Goal: Use online tool/utility: Utilize a website feature to perform a specific function

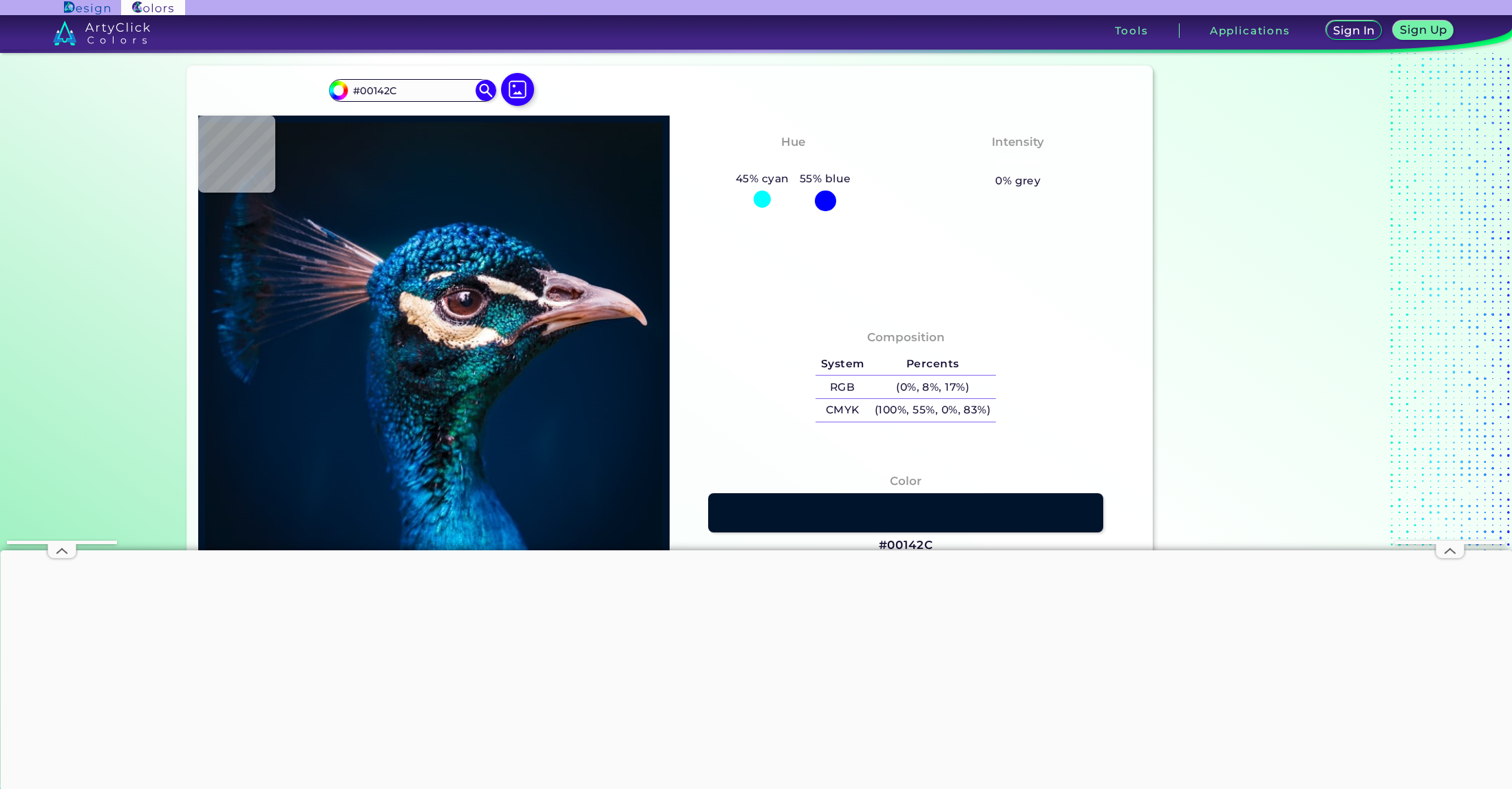
scroll to position [37, 0]
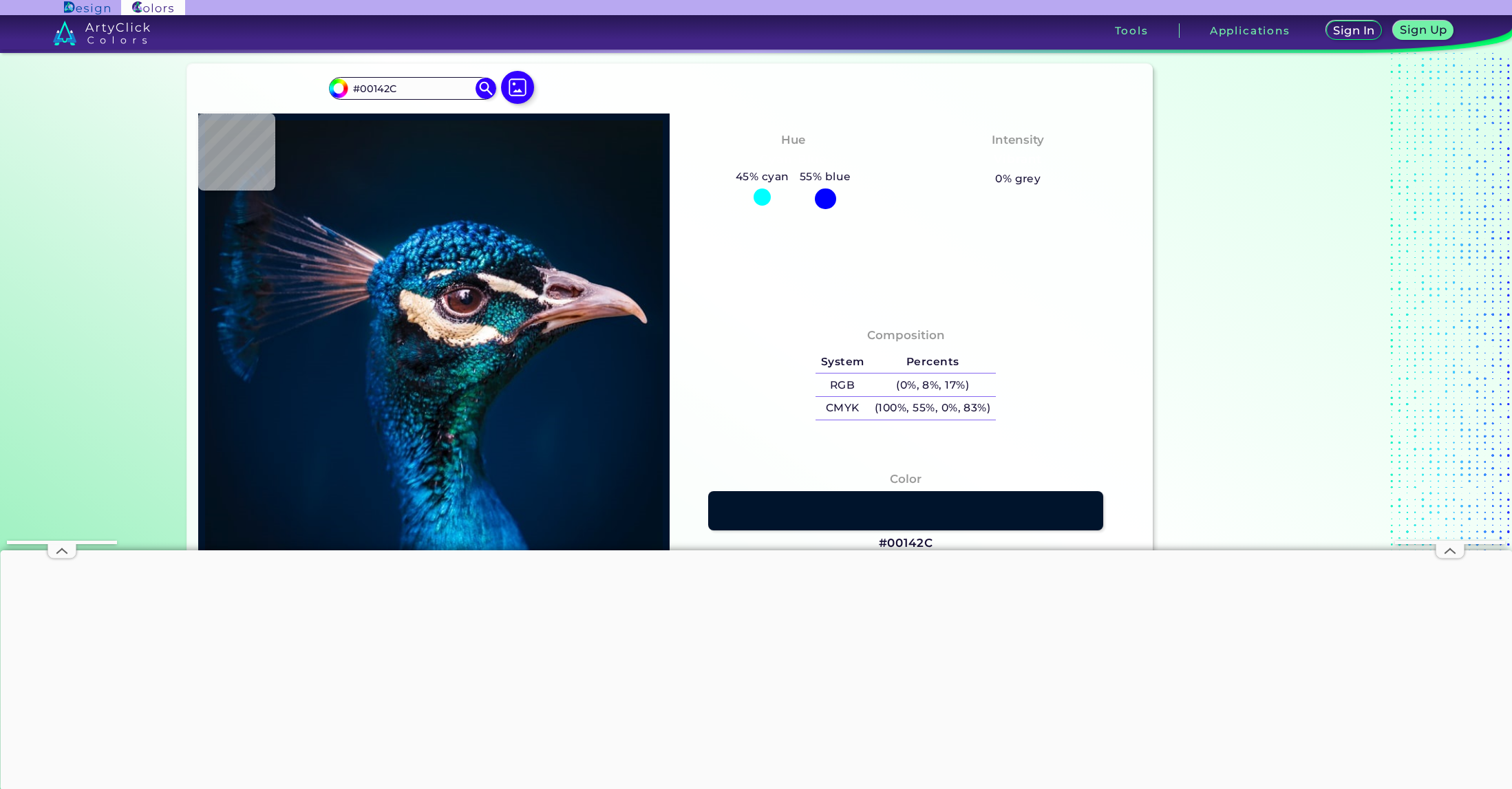
type input "#00162d"
type input "#00162D"
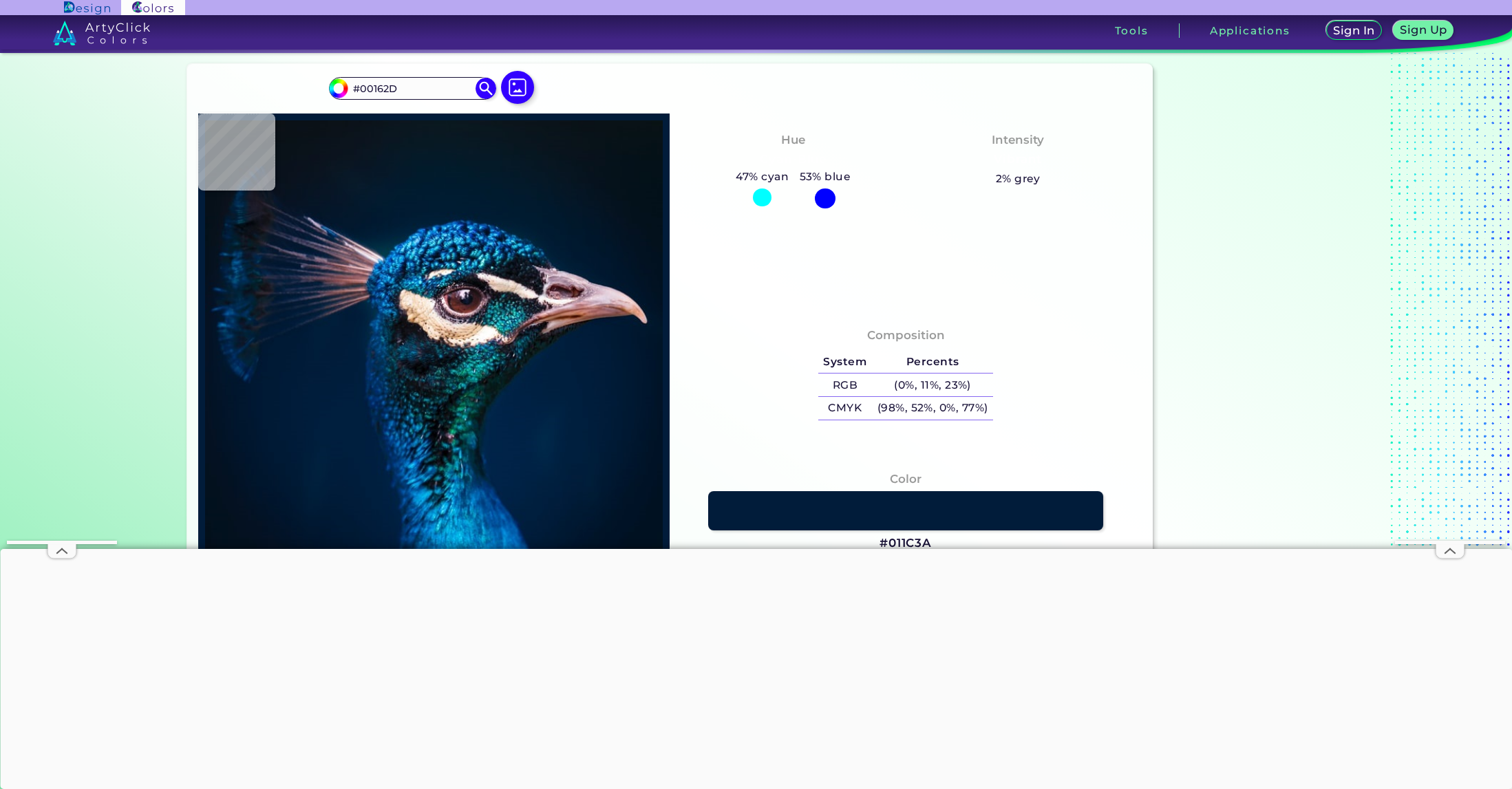
type input "#011c3a"
type input "#011C3A"
type input "#0f4a72"
type input "#0F4A72"
type input "#1c61a0"
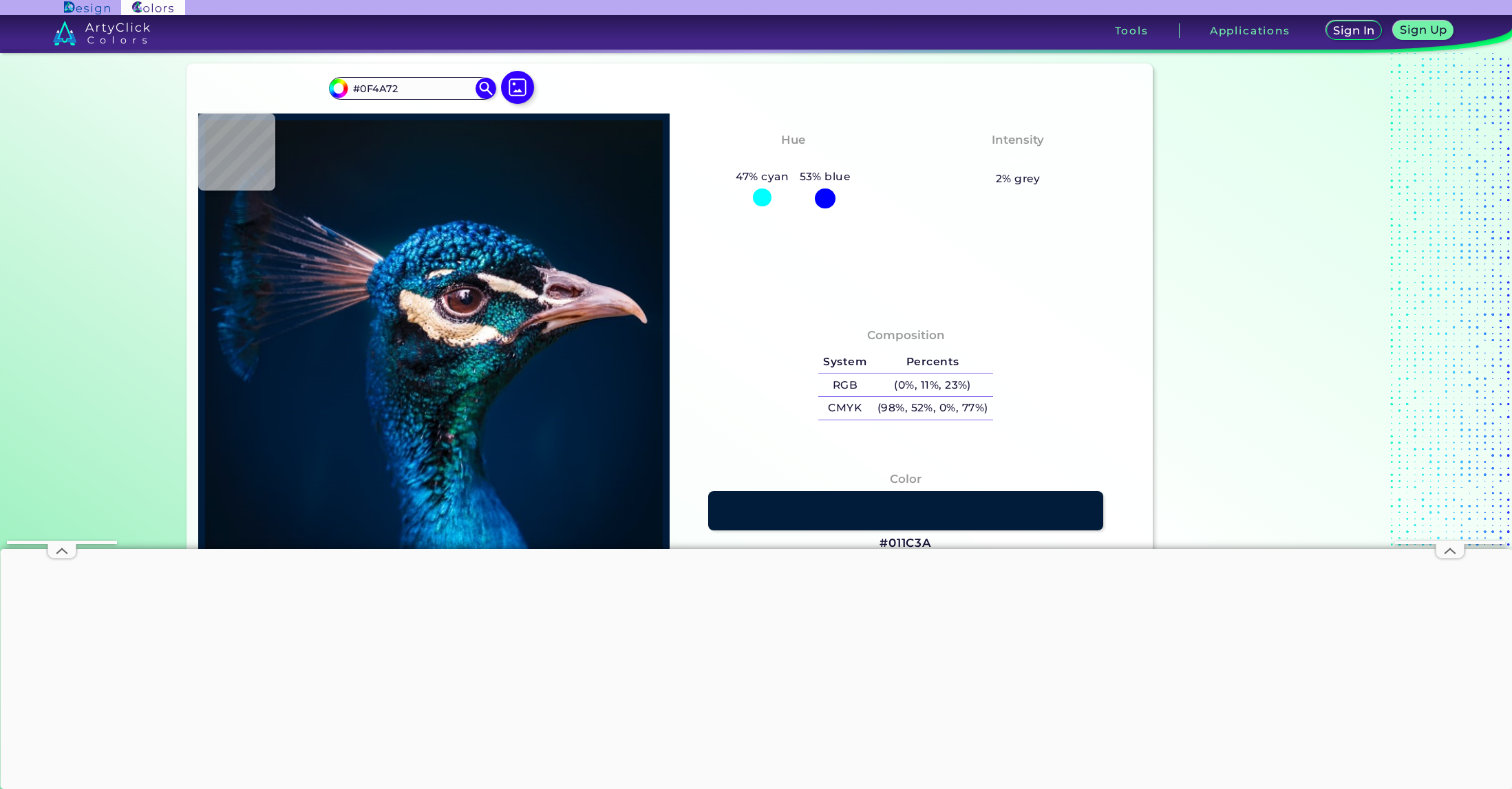
type input "#1C61A0"
type input "#002030"
type input "#001e30"
type input "#001E30"
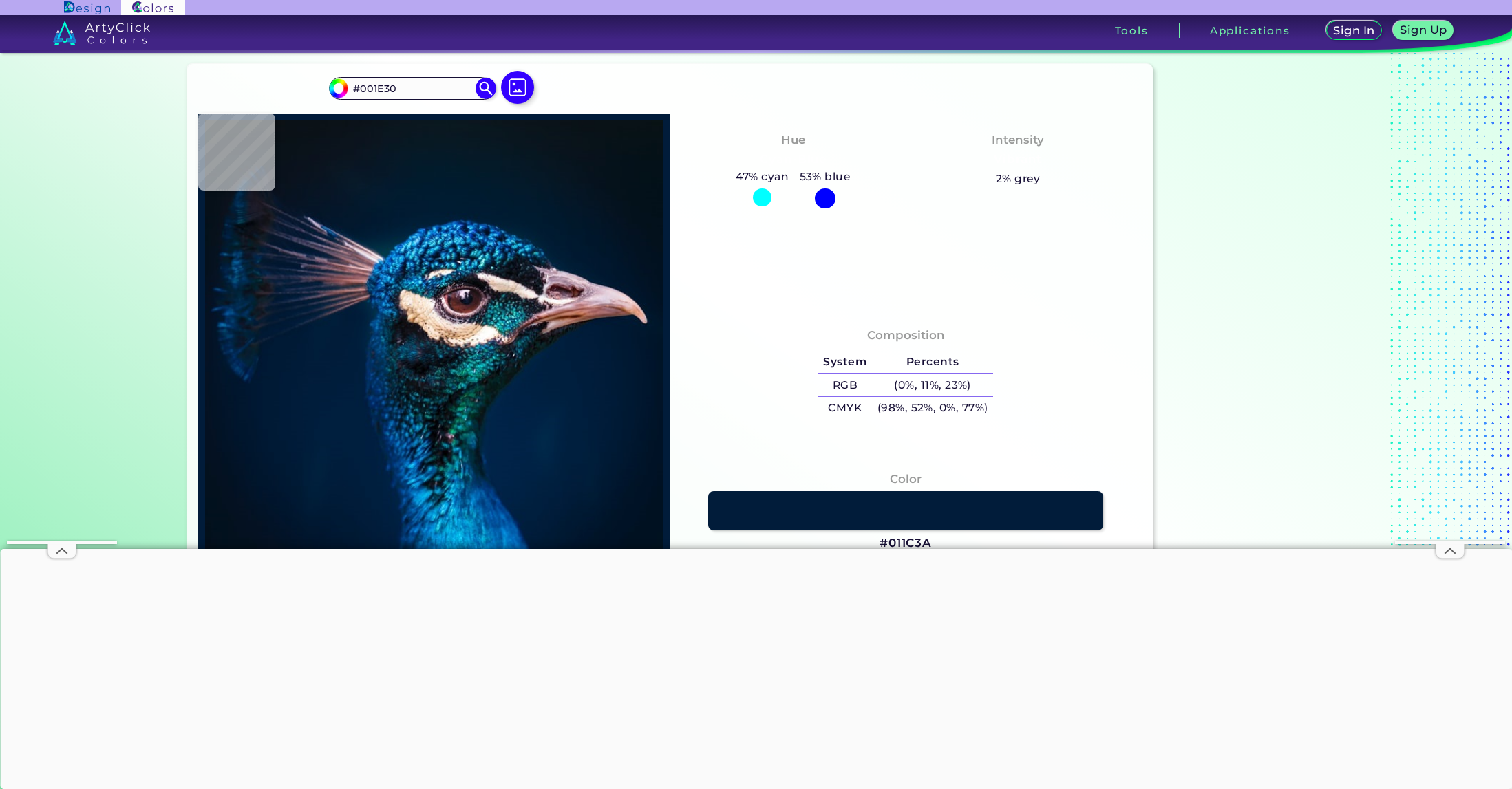
type input "#001c32"
type input "#001C32"
type input "#001c31"
type input "#001C31"
type input "#001b30"
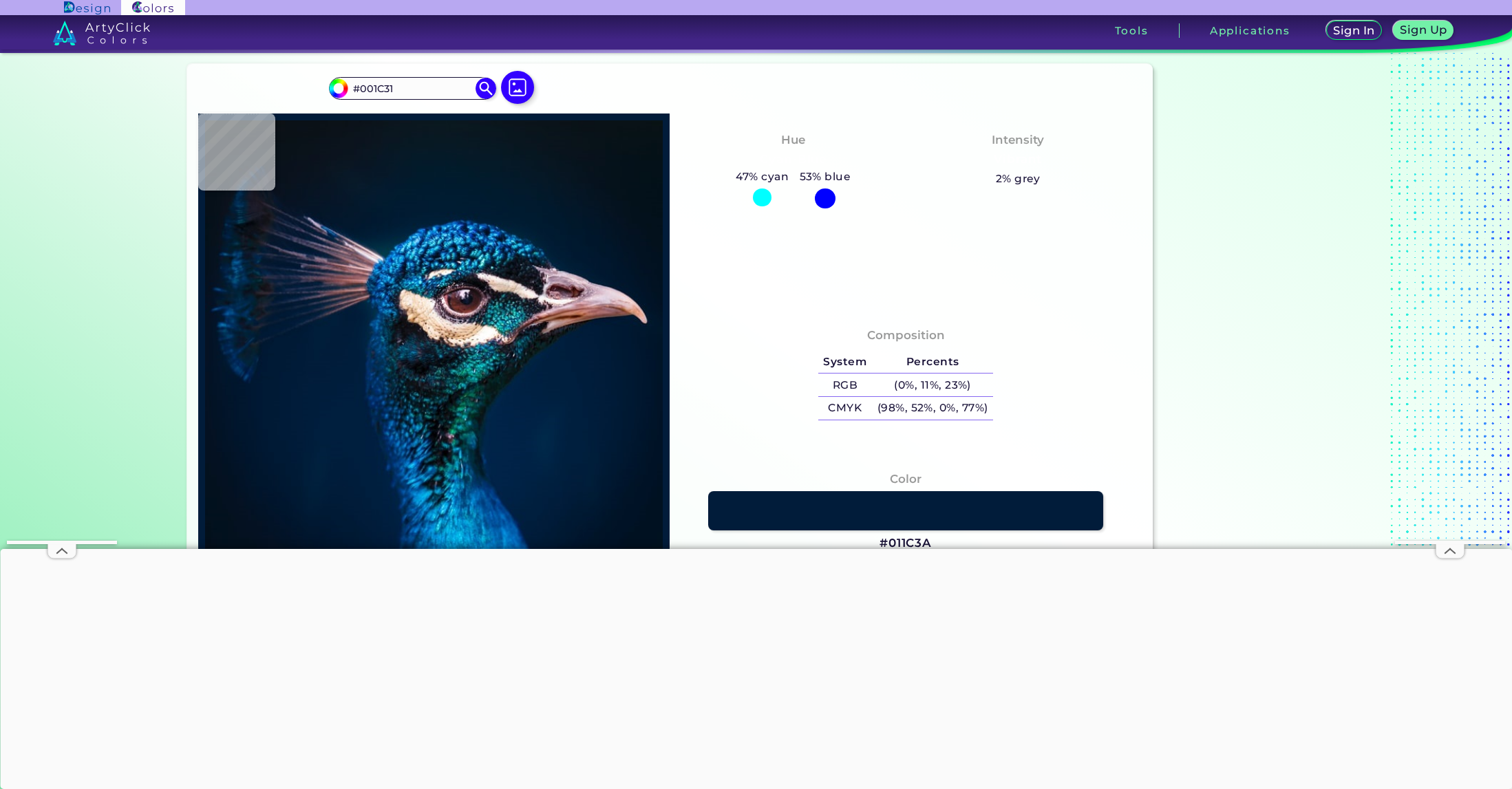
type input "#001B30"
type input "#001b2e"
type input "#001B2E"
type input "#001b2d"
type input "#001B2D"
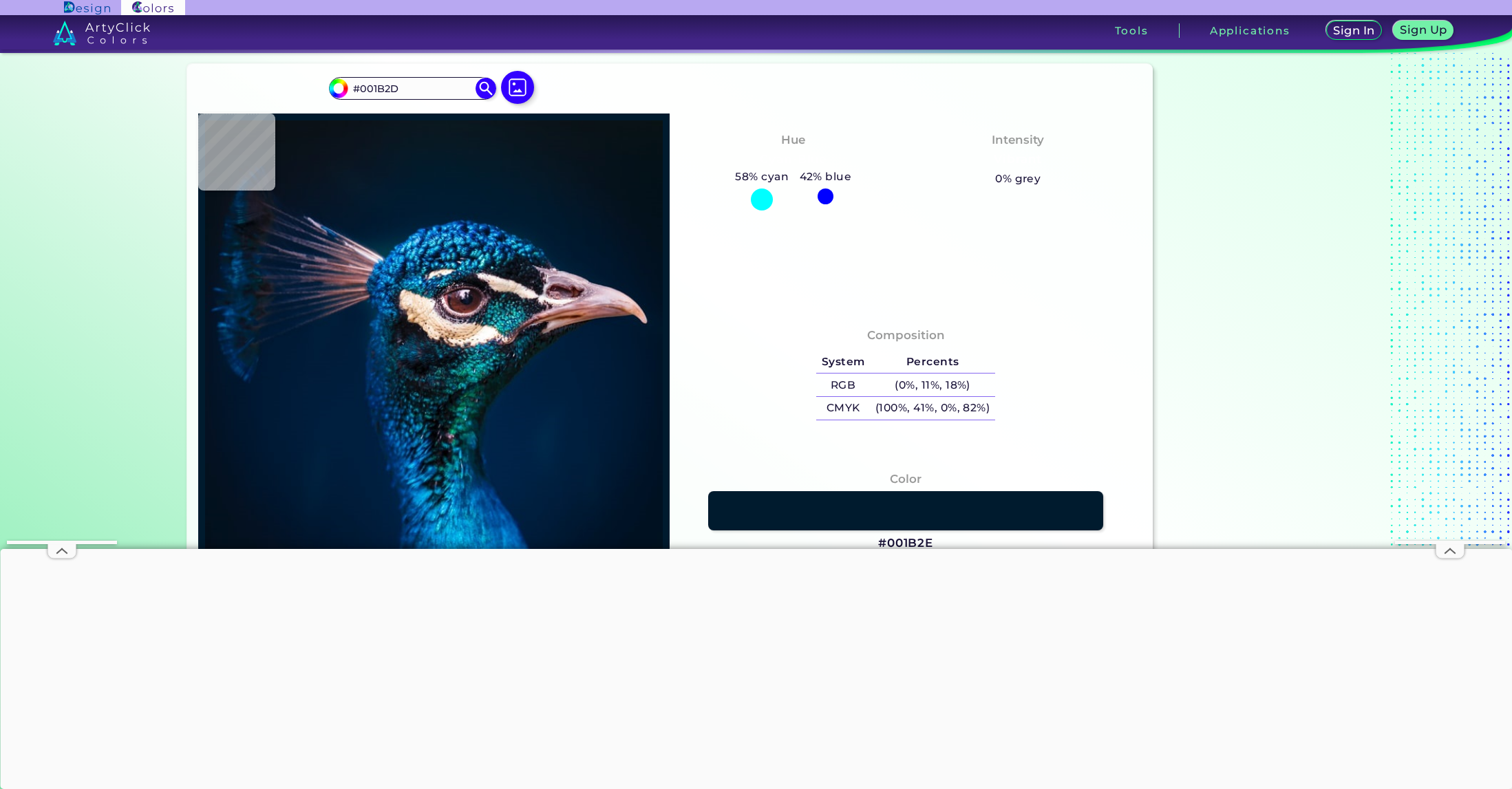
type input "#041a29"
type input "#041A29"
type input "#081923"
drag, startPoint x: 402, startPoint y: 88, endPoint x: 357, endPoint y: 84, distance: 45.2
click at [357, 84] on input "#081923" at bounding box center [412, 89] width 128 height 18
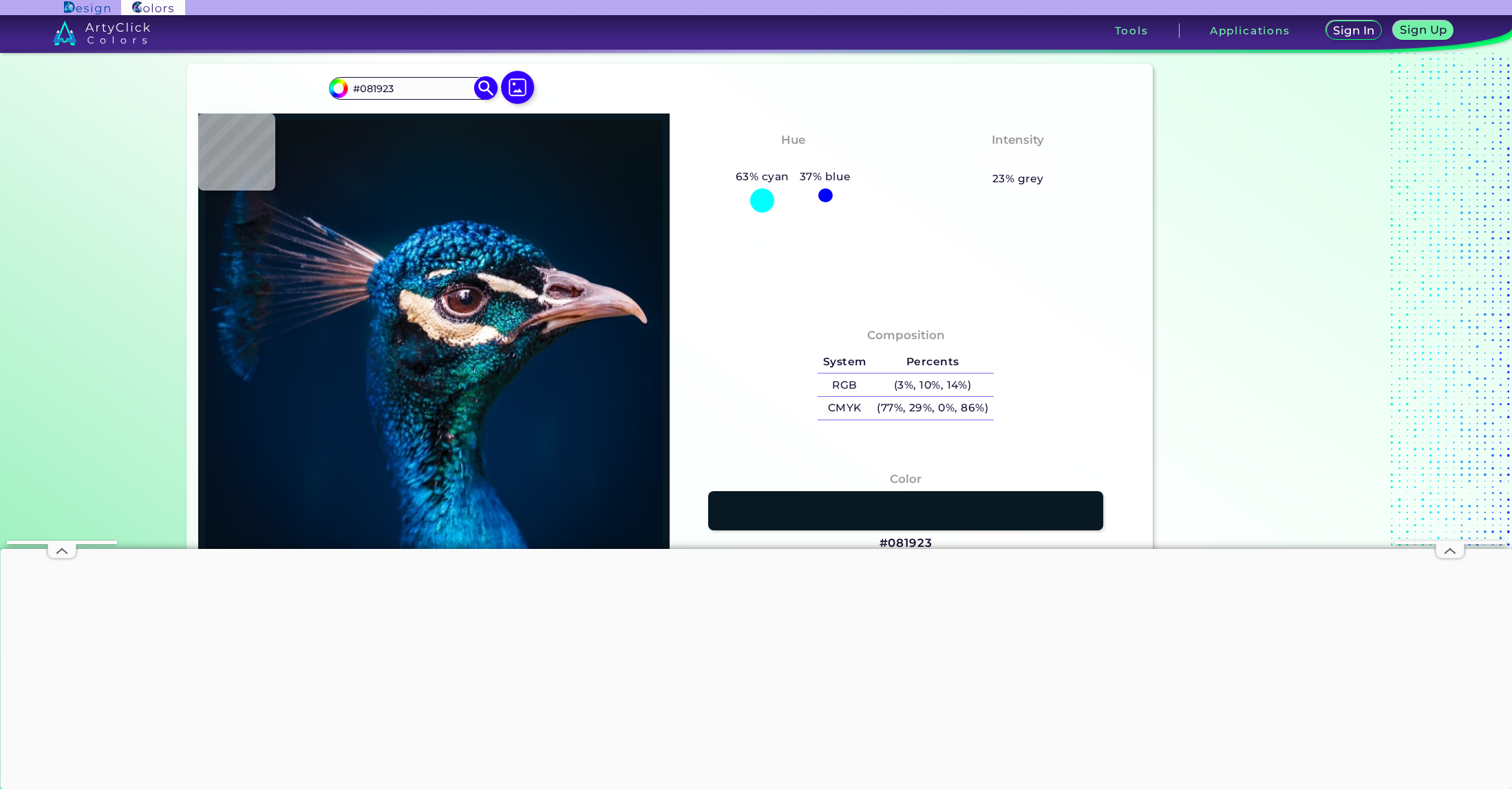
paste input "05392"
type input "#005392"
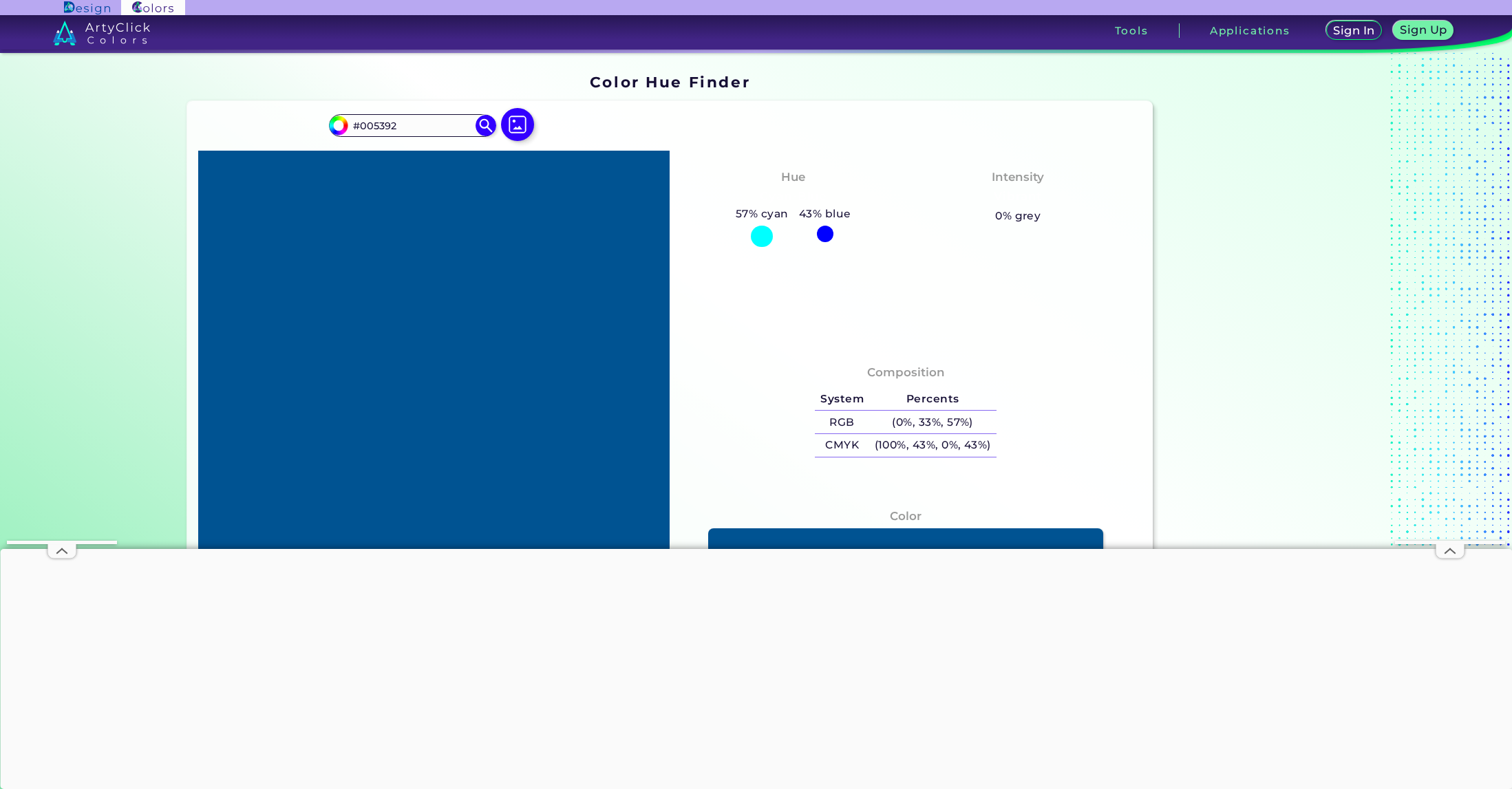
scroll to position [0, 0]
